Goal: Obtain resource: Download file/media

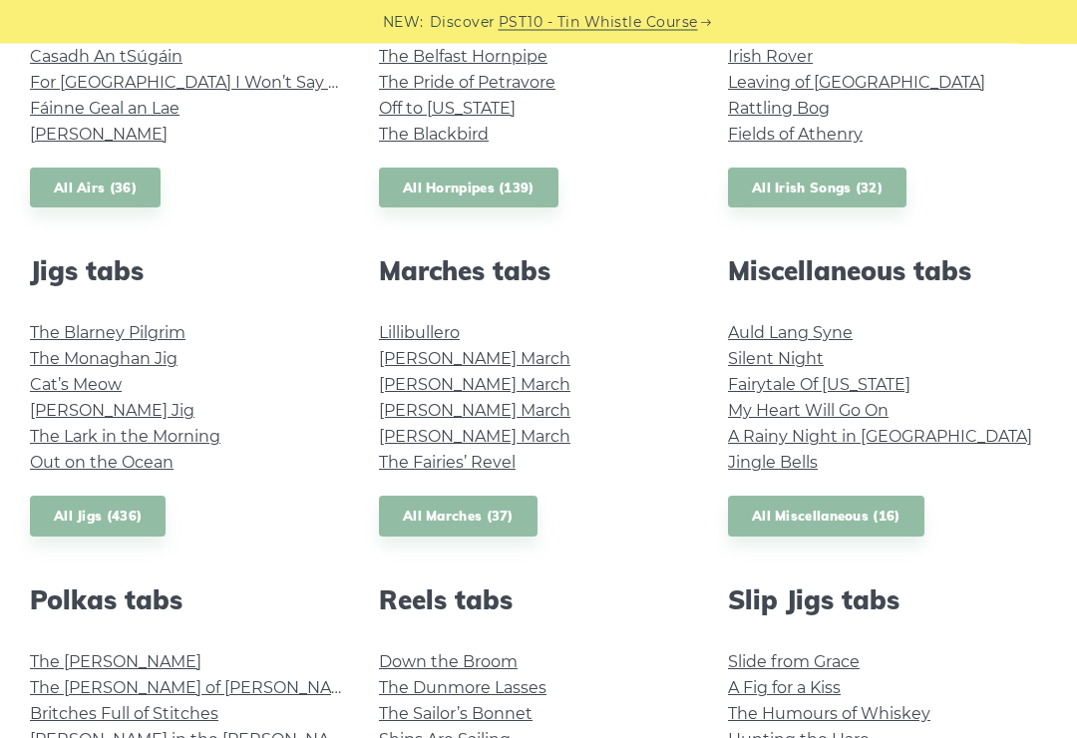
scroll to position [809, 0]
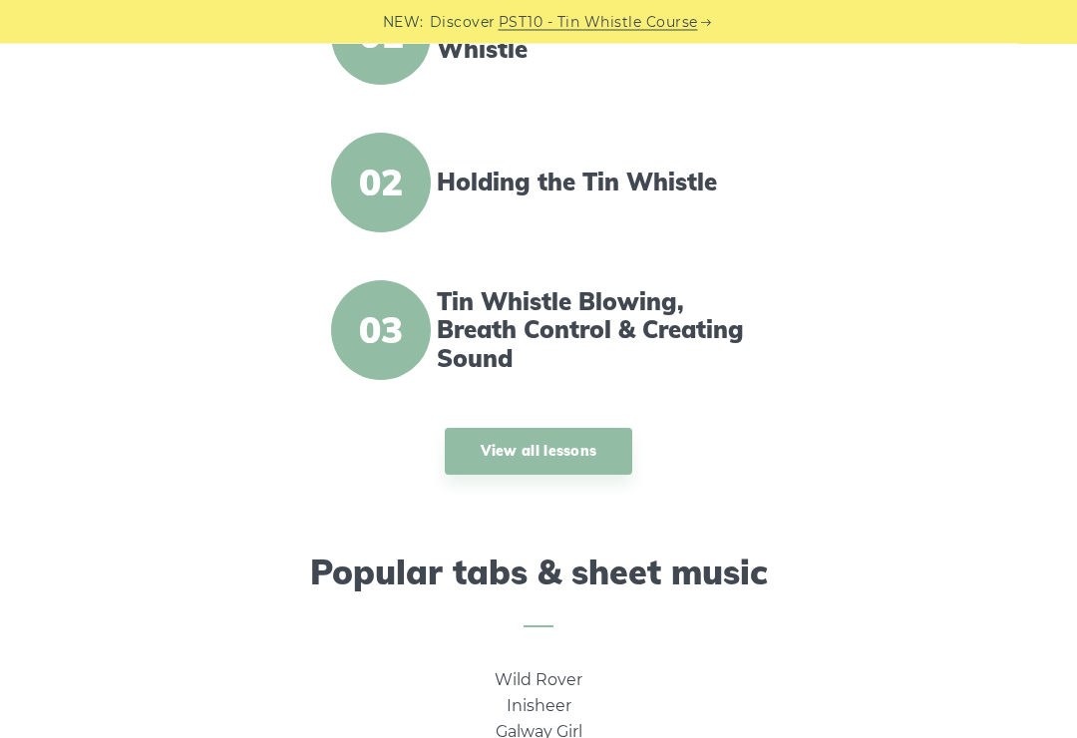
scroll to position [821, 0]
click at [568, 463] on link "View all lessons" at bounding box center [539, 451] width 188 height 47
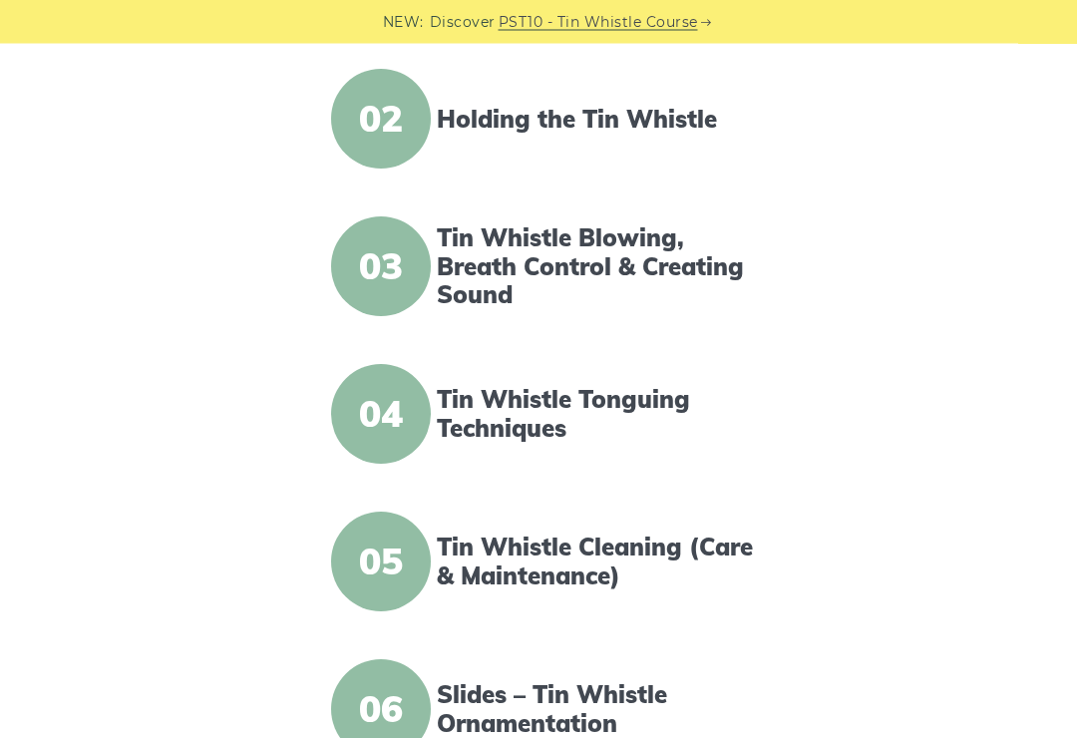
scroll to position [454, 0]
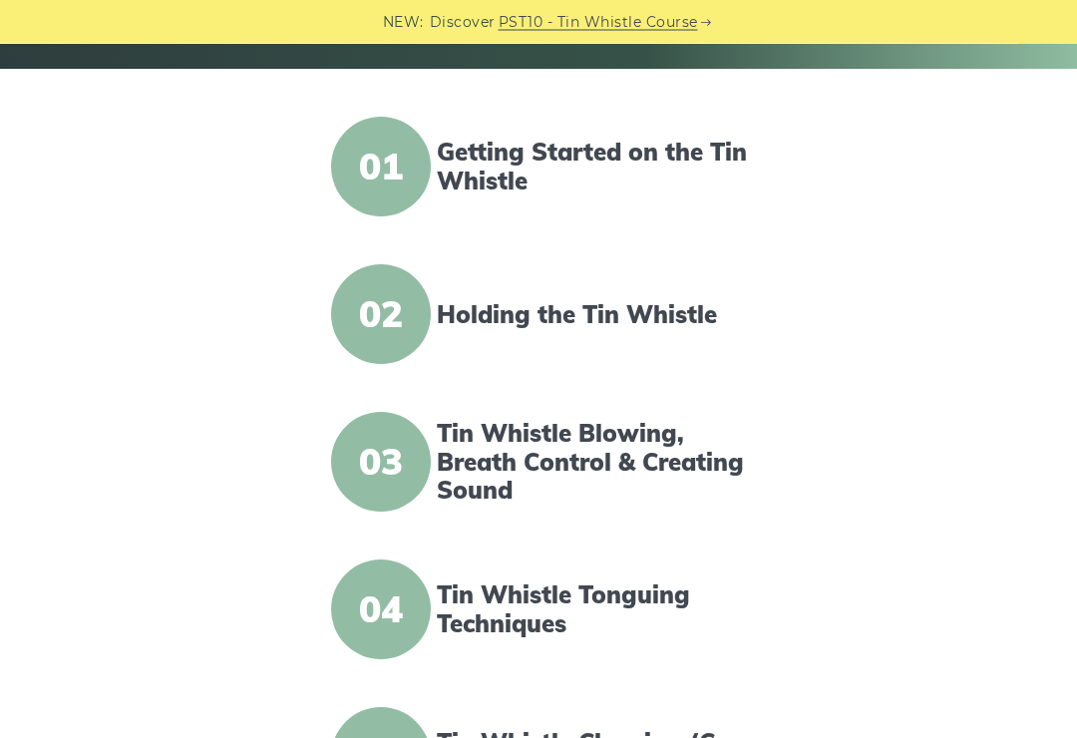
click at [495, 144] on link "Getting Started on the Tin Whistle" at bounding box center [596, 168] width 319 height 58
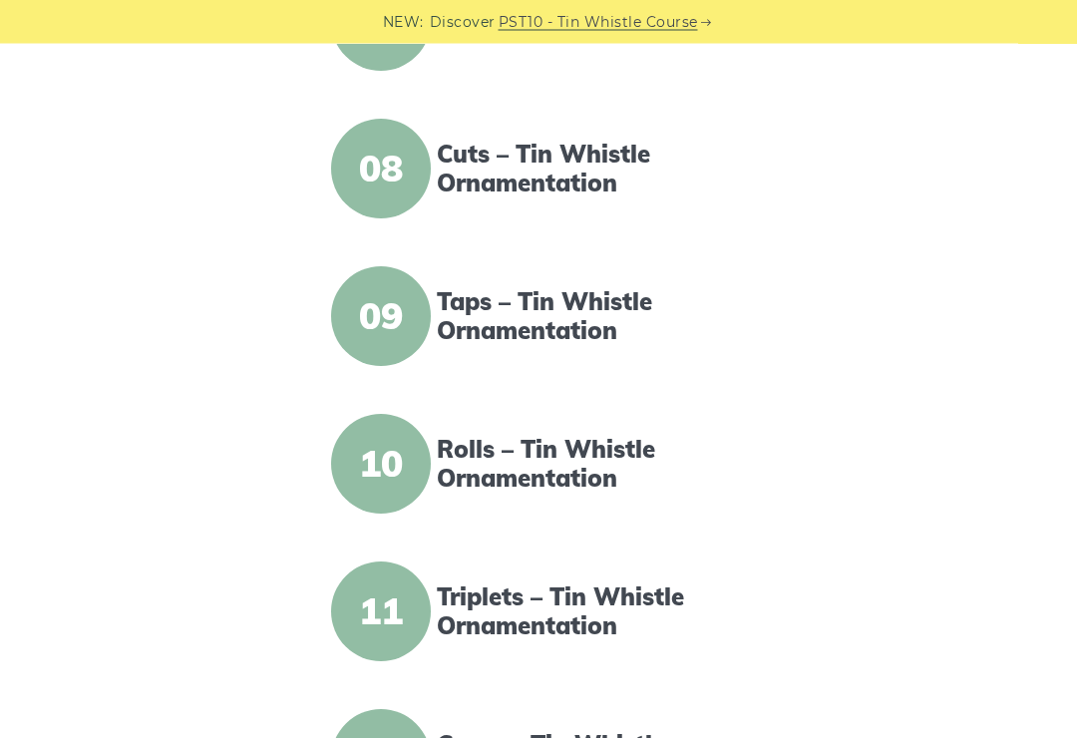
scroll to position [1405, 0]
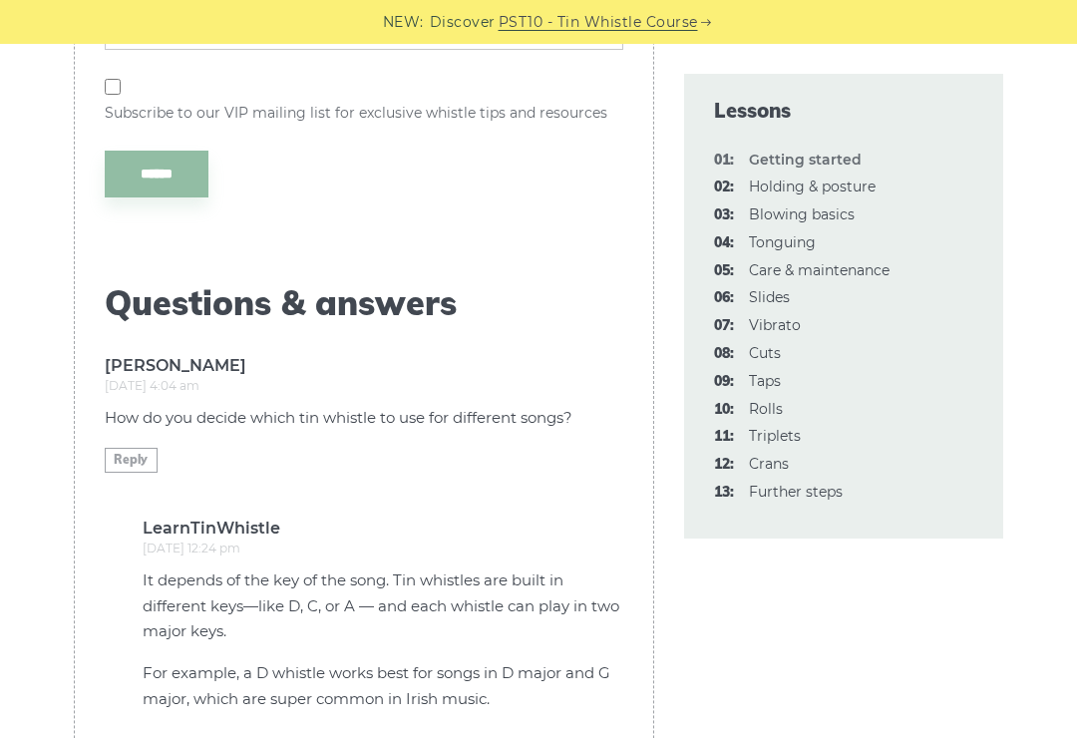
scroll to position [5091, 0]
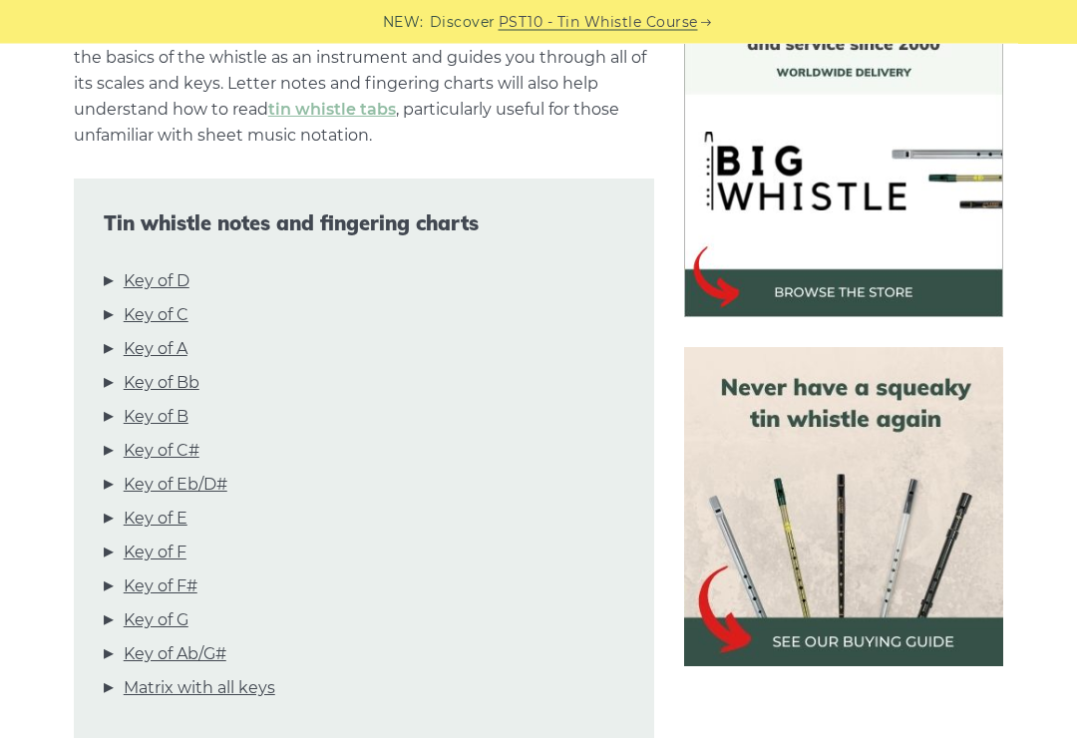
scroll to position [585, 0]
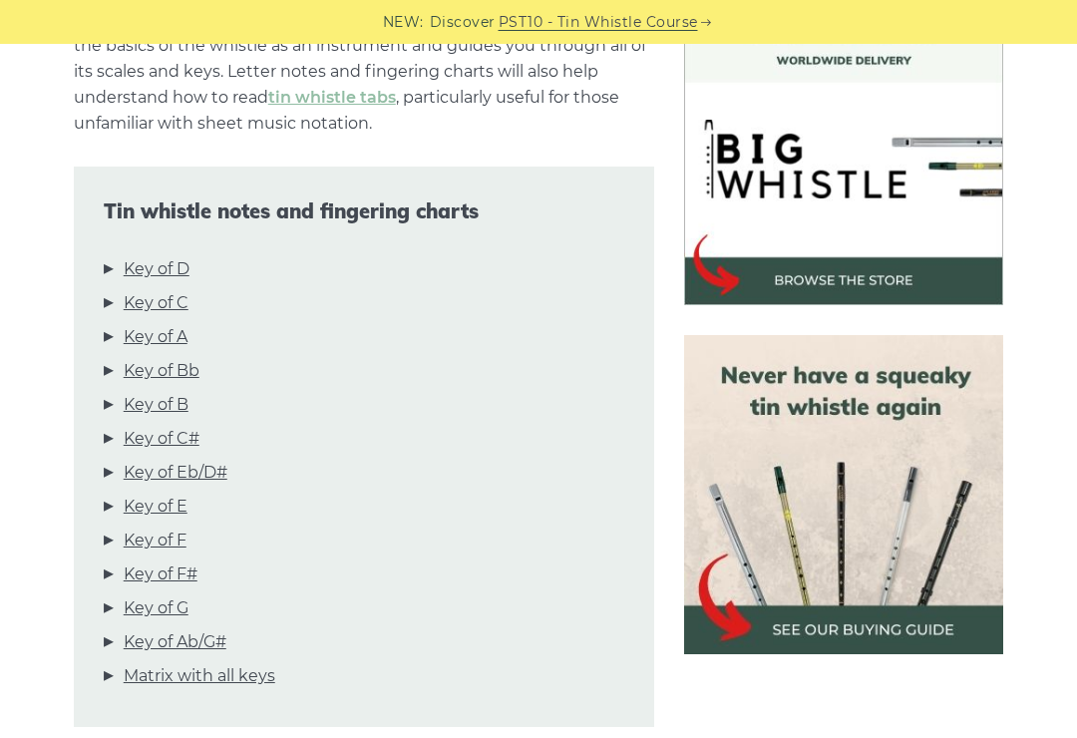
click at [156, 280] on link "Key of D" at bounding box center [157, 269] width 66 height 26
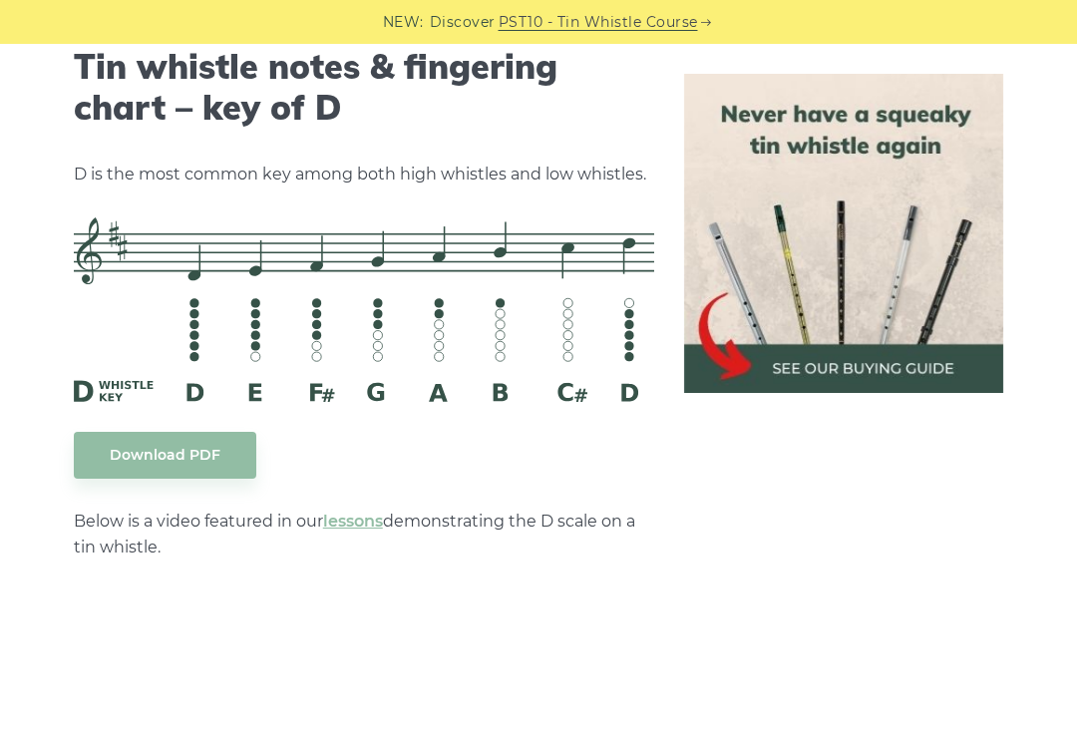
scroll to position [3199, 0]
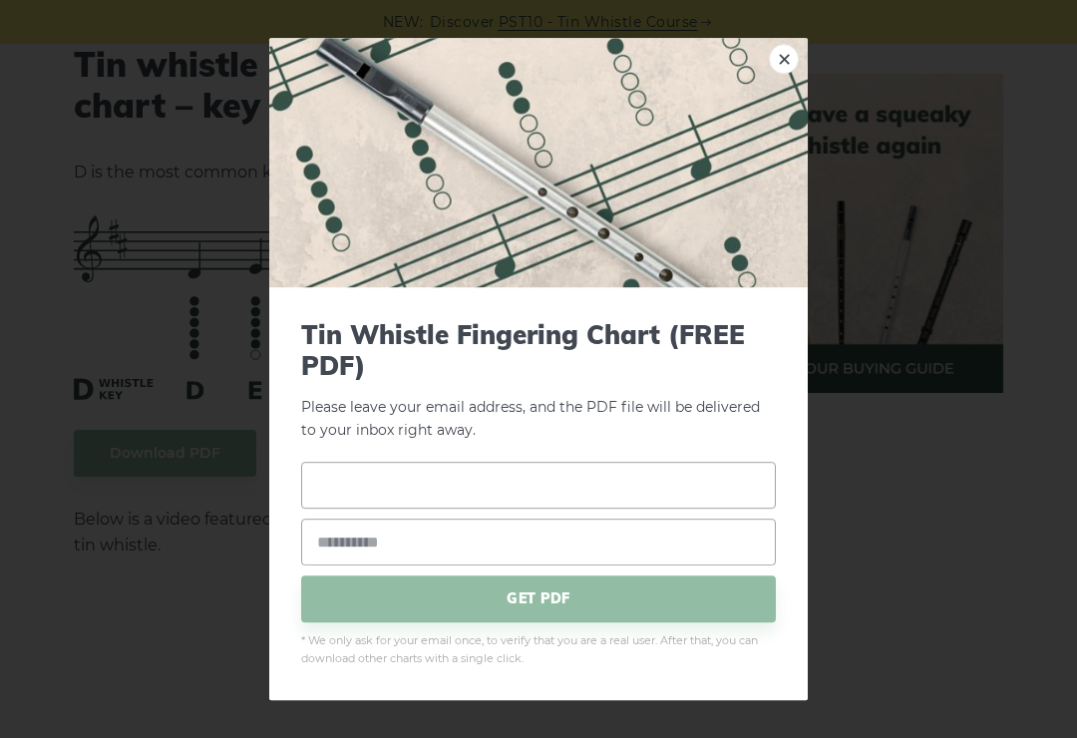
click at [547, 509] on input "text" at bounding box center [538, 485] width 475 height 47
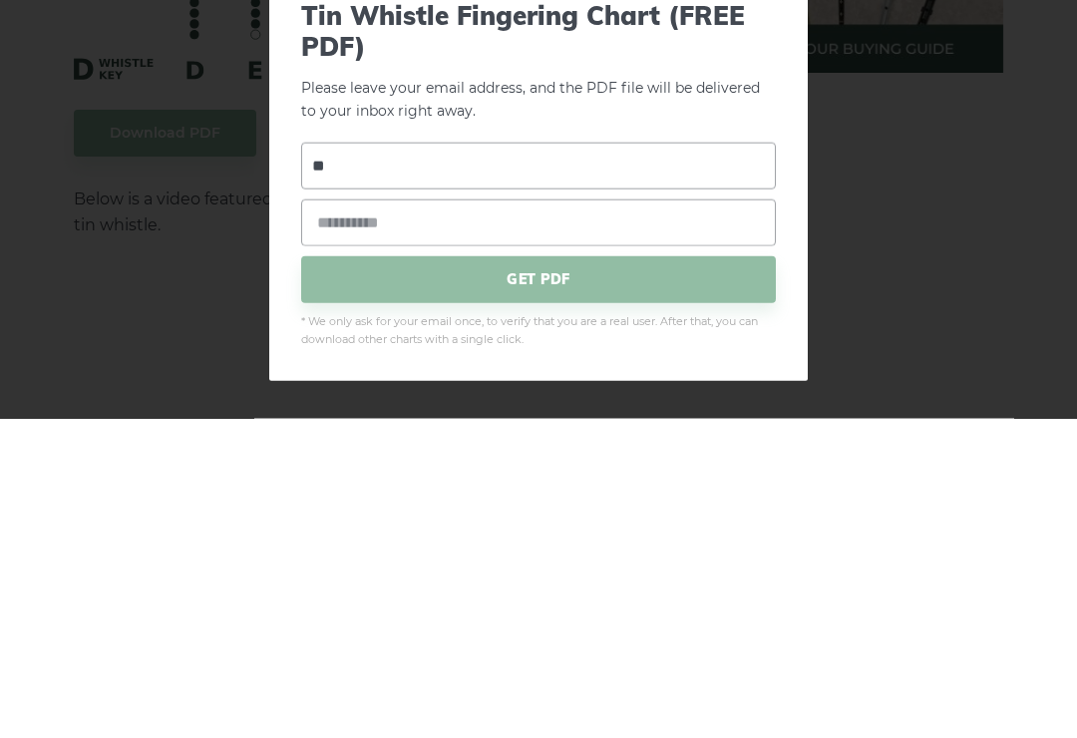
type input "*"
type input "****"
click at [437, 518] on input "email" at bounding box center [538, 541] width 475 height 47
type input "**********"
click at [582, 575] on span "GET PDF" at bounding box center [538, 598] width 475 height 47
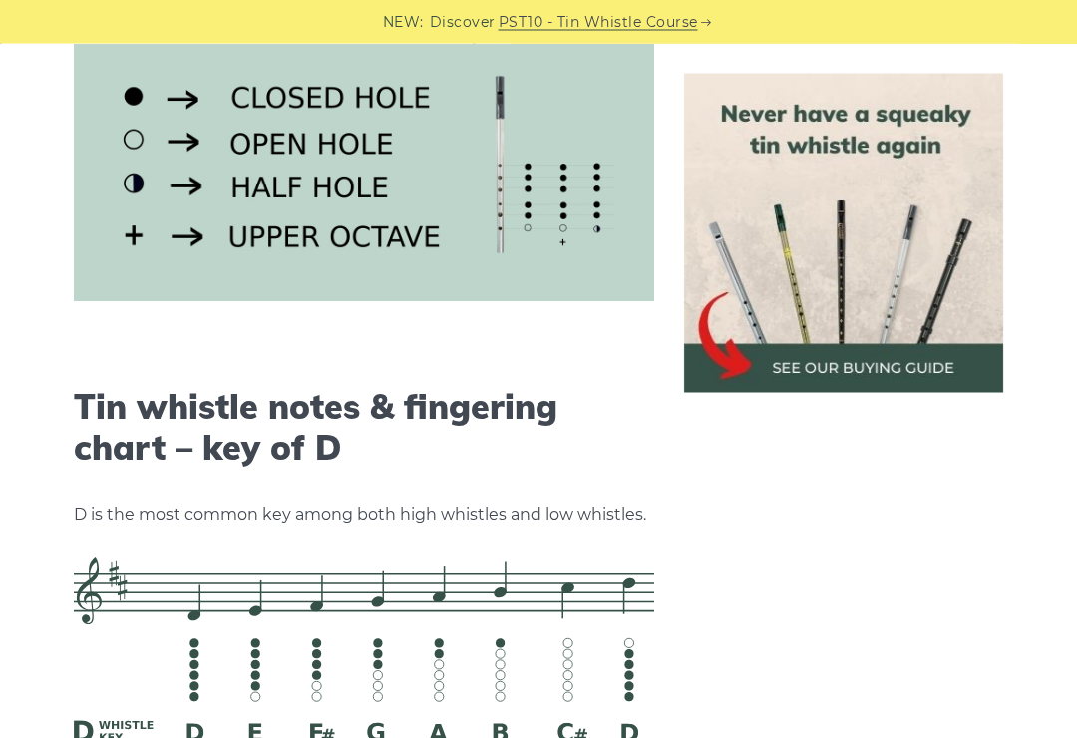
scroll to position [2700, 0]
